Goal: Find specific page/section: Find specific page/section

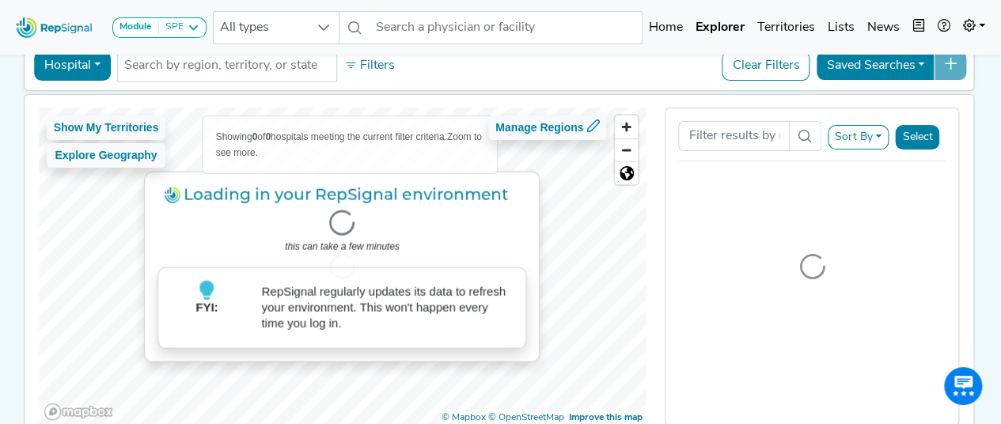
scroll to position [83, 0]
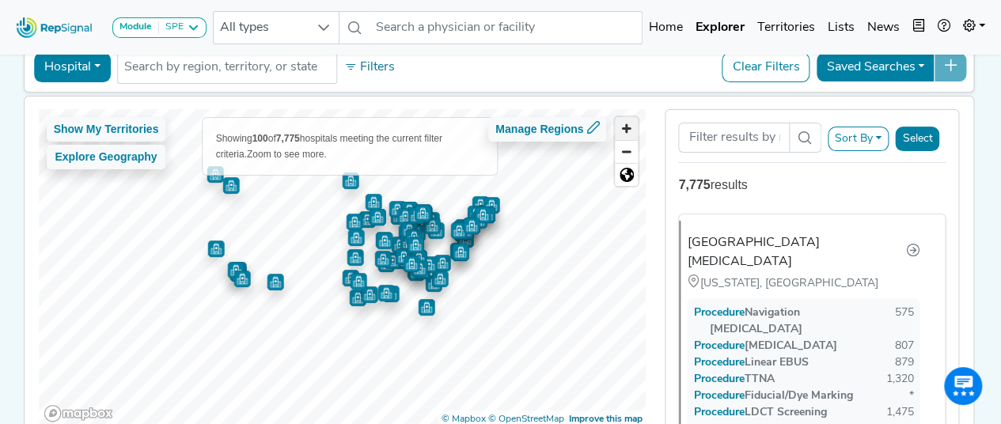
click at [628, 120] on span "Zoom in" at bounding box center [626, 128] width 23 height 23
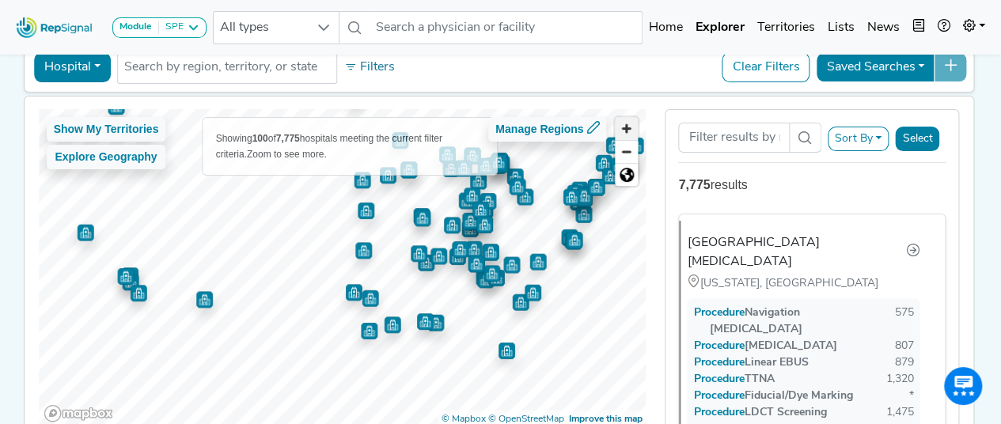
click at [628, 120] on span "Zoom in" at bounding box center [626, 128] width 23 height 23
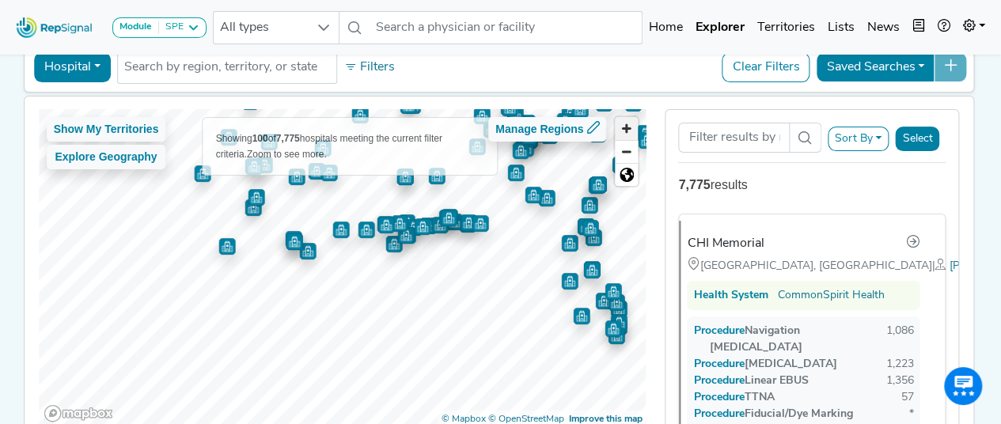
click at [627, 129] on span "Zoom in" at bounding box center [626, 128] width 23 height 23
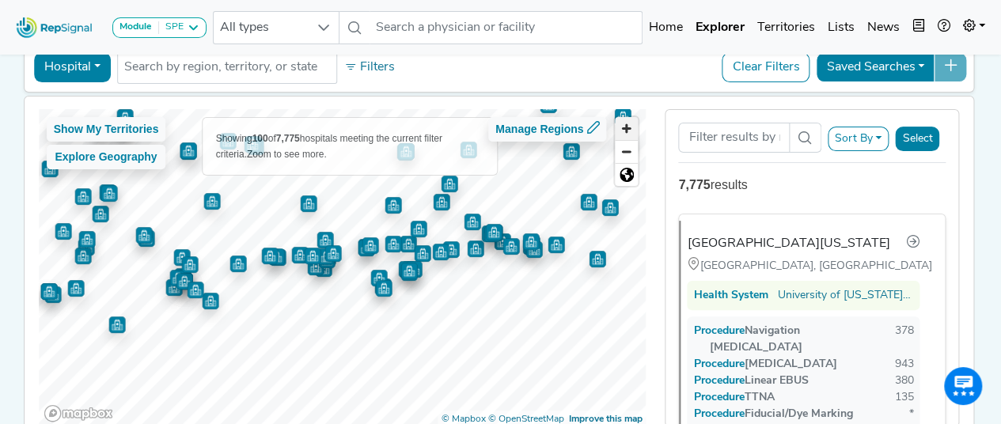
click at [630, 123] on span "Zoom in" at bounding box center [626, 128] width 23 height 23
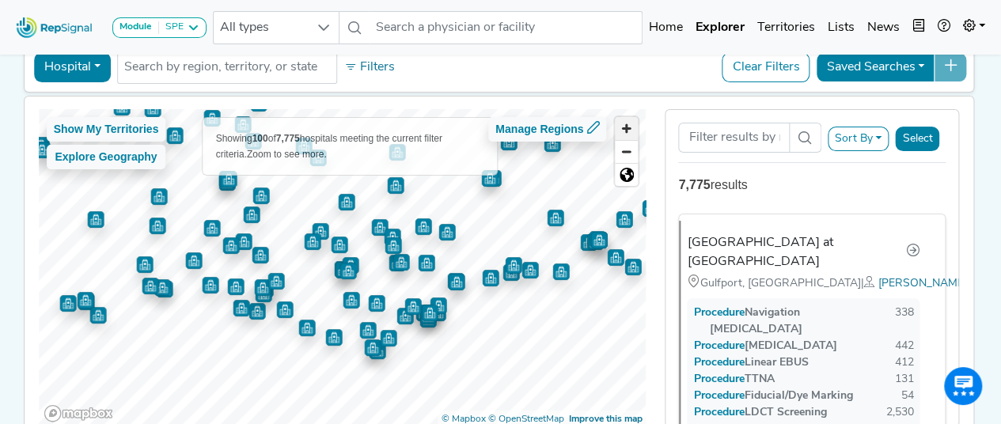
click at [619, 129] on span "Zoom in" at bounding box center [626, 128] width 23 height 23
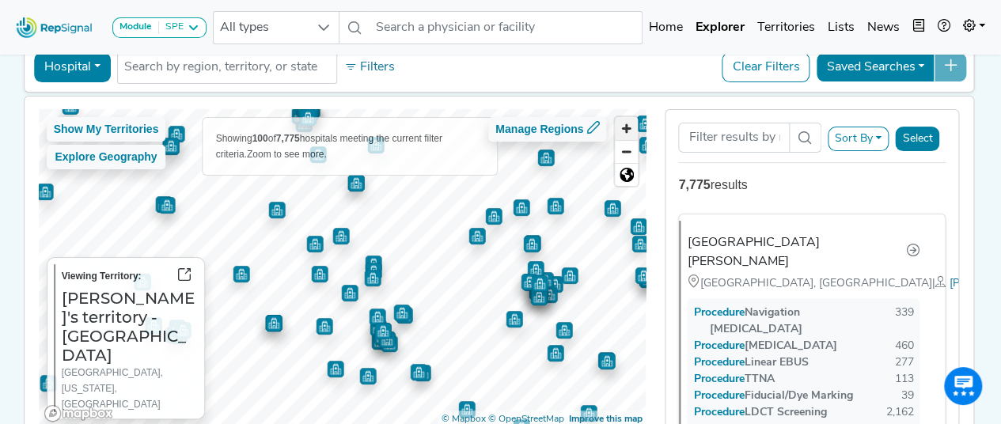
click at [632, 126] on span "Zoom in" at bounding box center [626, 128] width 23 height 23
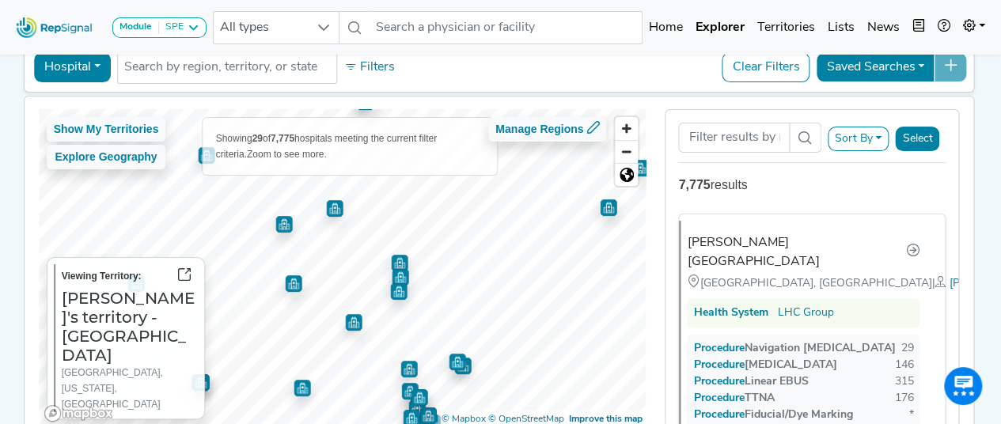
click at [394, 264] on img "Map marker" at bounding box center [399, 263] width 17 height 17
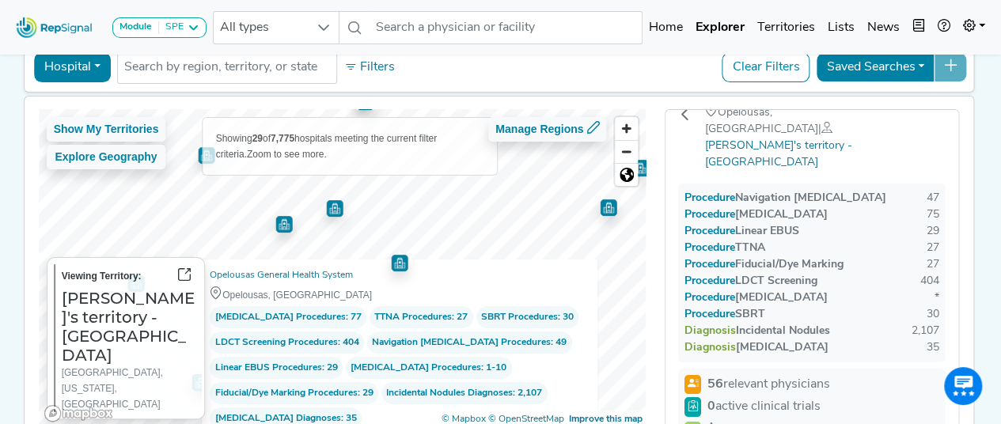
scroll to position [66, 0]
